Goal: Task Accomplishment & Management: Manage account settings

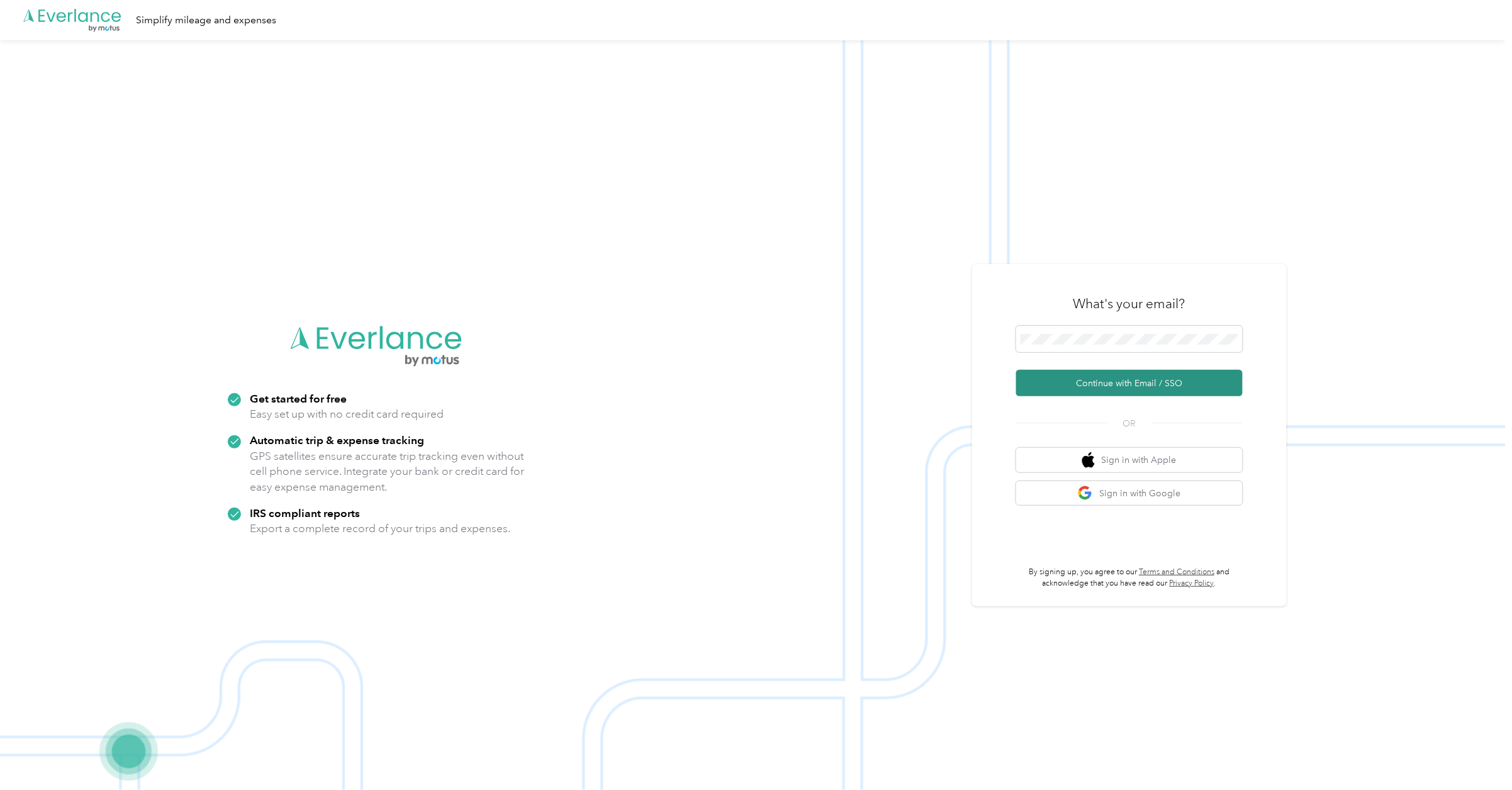
click at [1159, 374] on button "Continue with Email / SSO" at bounding box center [1129, 383] width 227 height 26
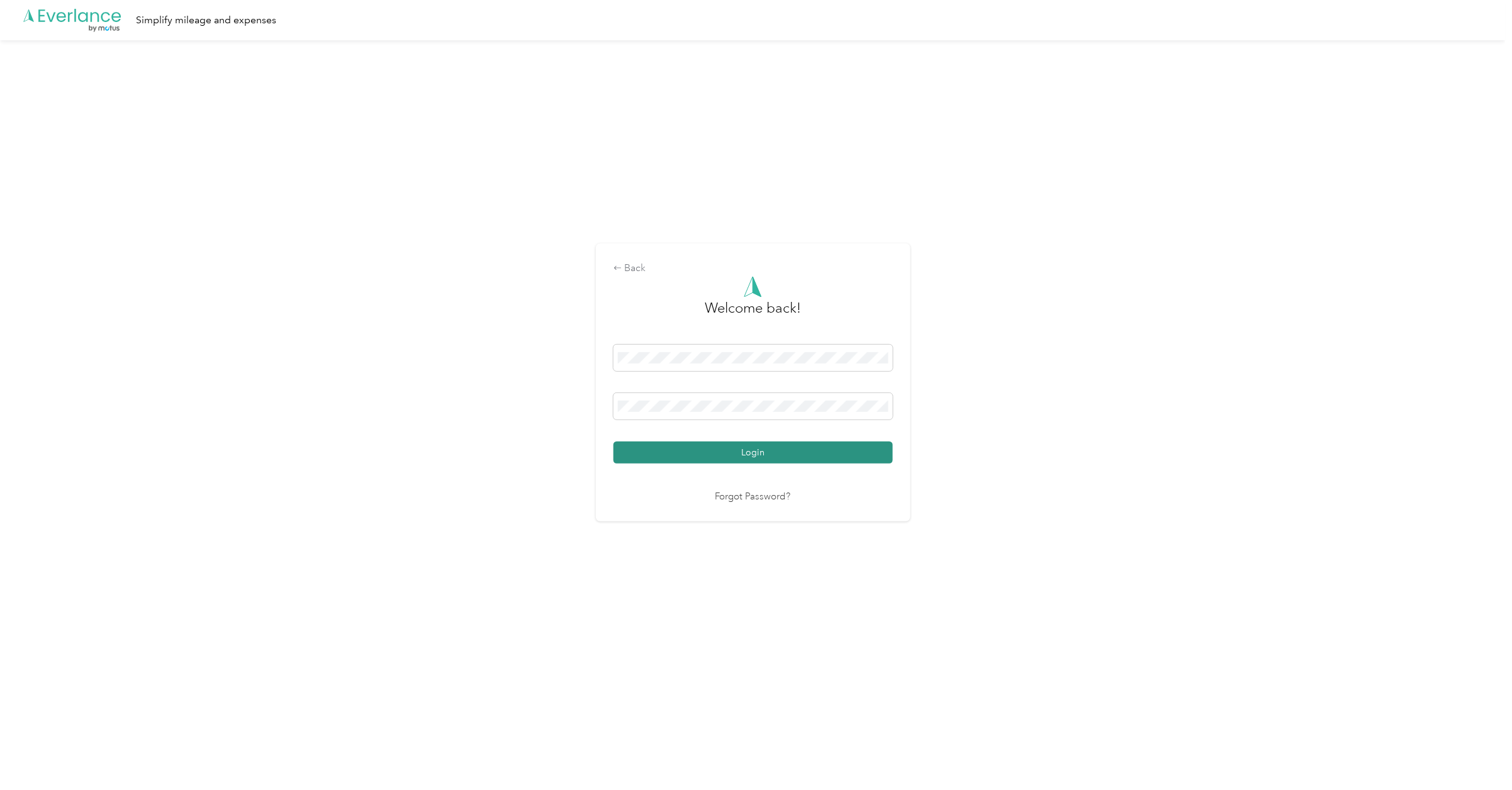
click at [800, 455] on button "Login" at bounding box center [753, 452] width 280 height 22
click at [822, 459] on button "Login" at bounding box center [753, 452] width 280 height 22
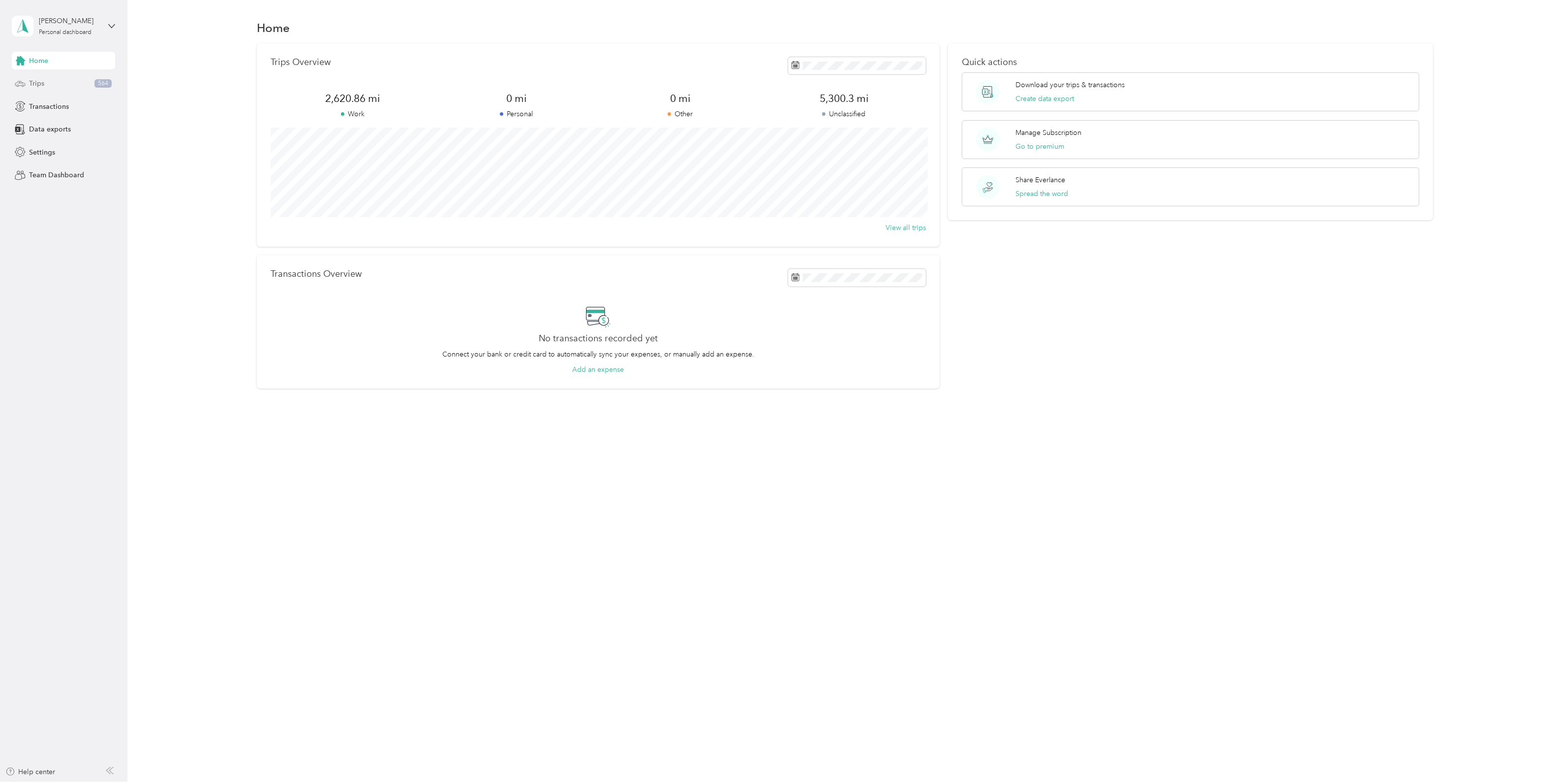
click at [40, 85] on span "Trips" at bounding box center [37, 83] width 15 height 10
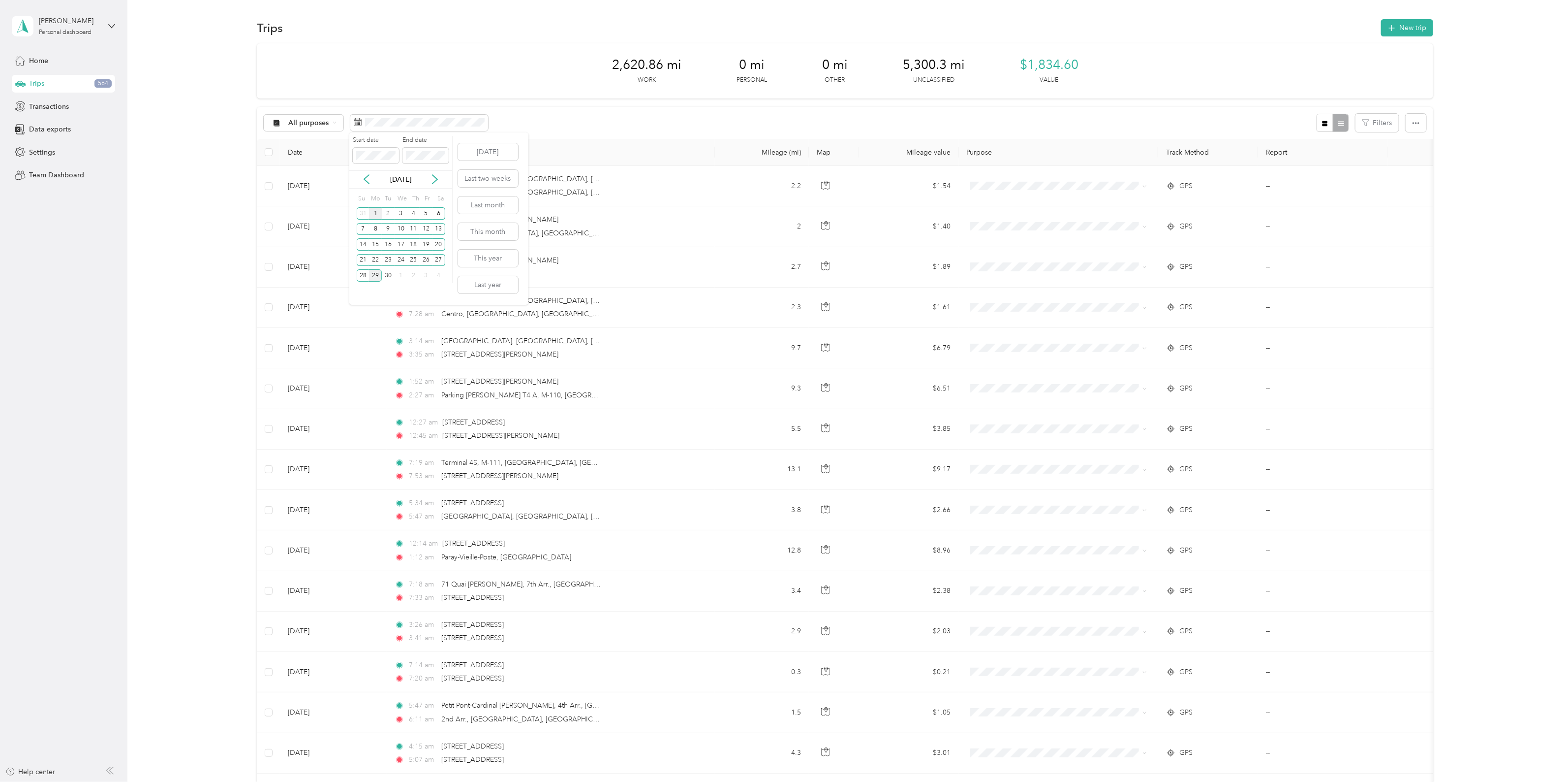
click at [379, 214] on div "1" at bounding box center [375, 213] width 13 height 12
click at [400, 213] on div "3" at bounding box center [401, 213] width 13 height 12
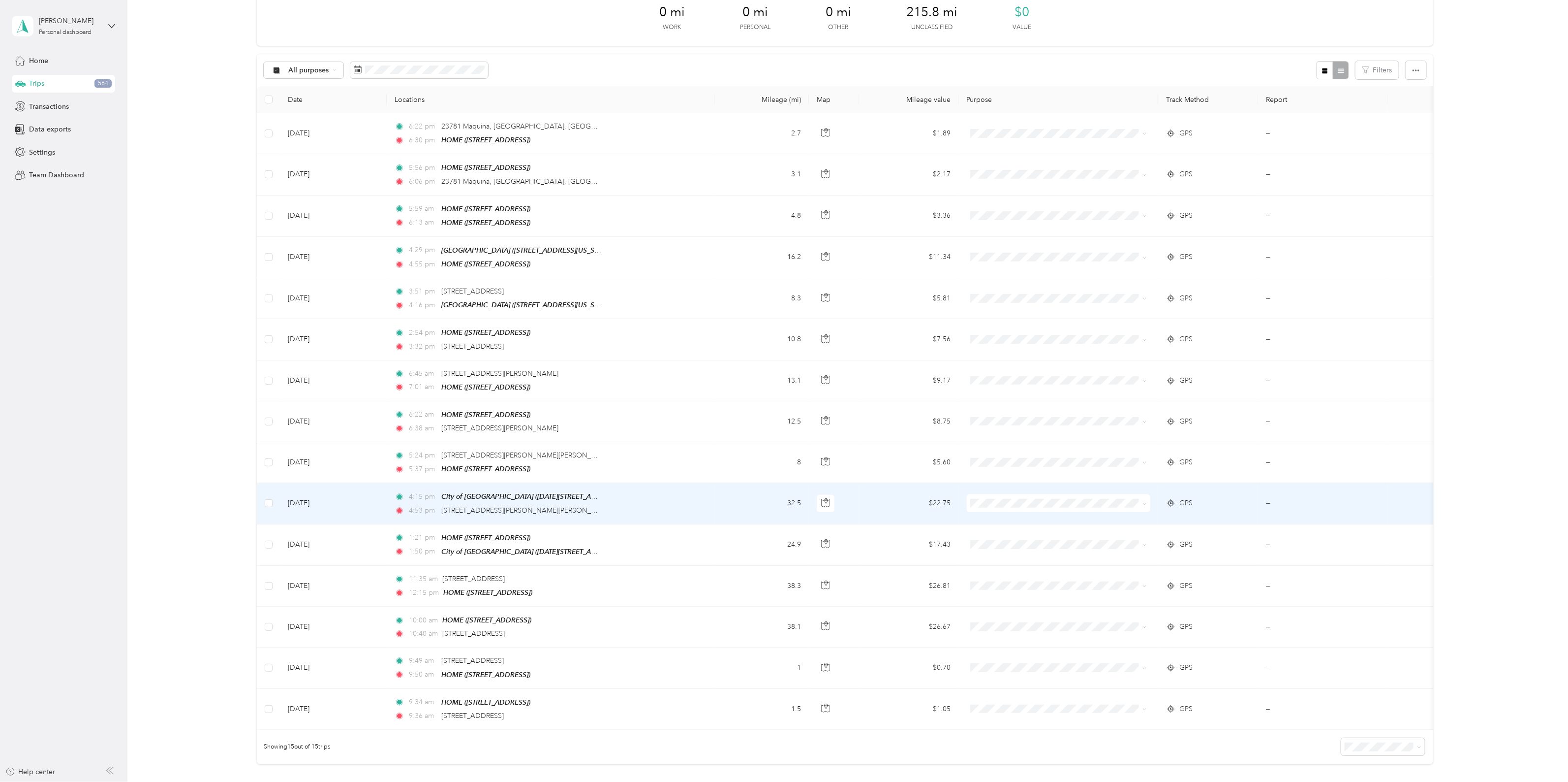
scroll to position [62, 0]
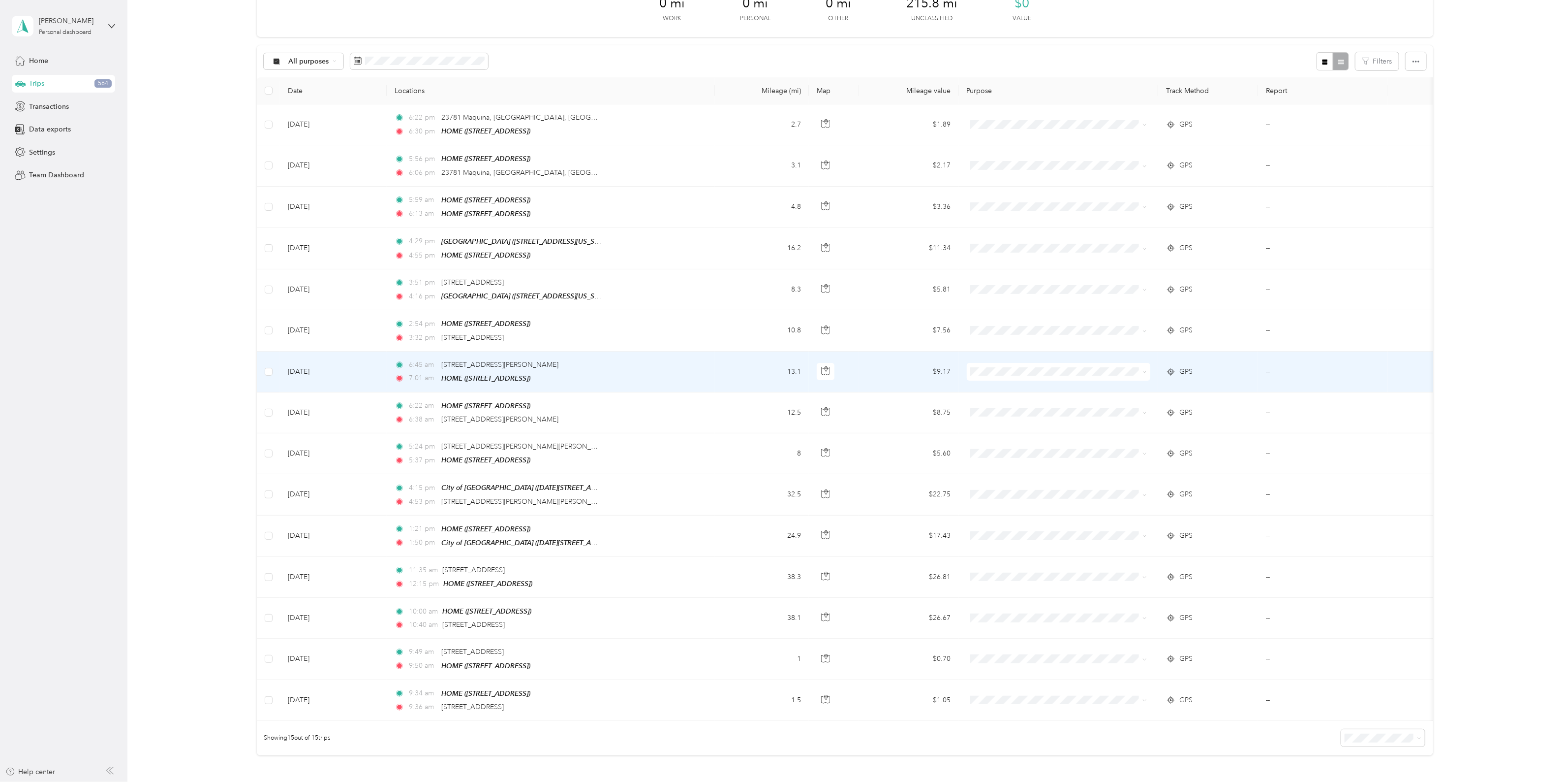
click at [303, 370] on td "[DATE]" at bounding box center [333, 372] width 107 height 41
